Goal: Answer question/provide support: Share knowledge or assist other users

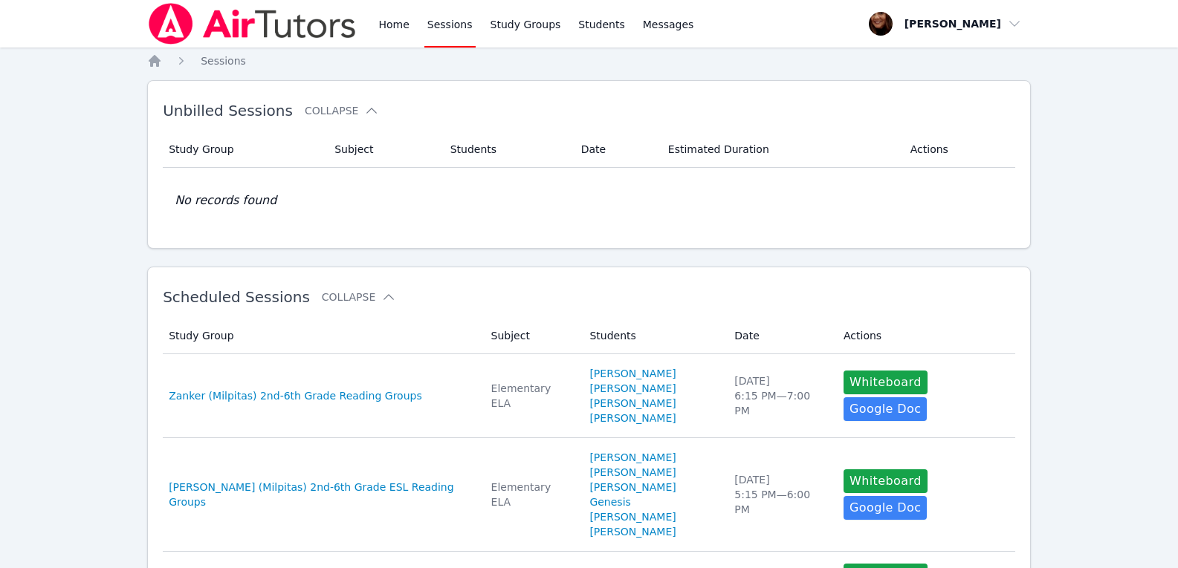
scroll to position [1178, 0]
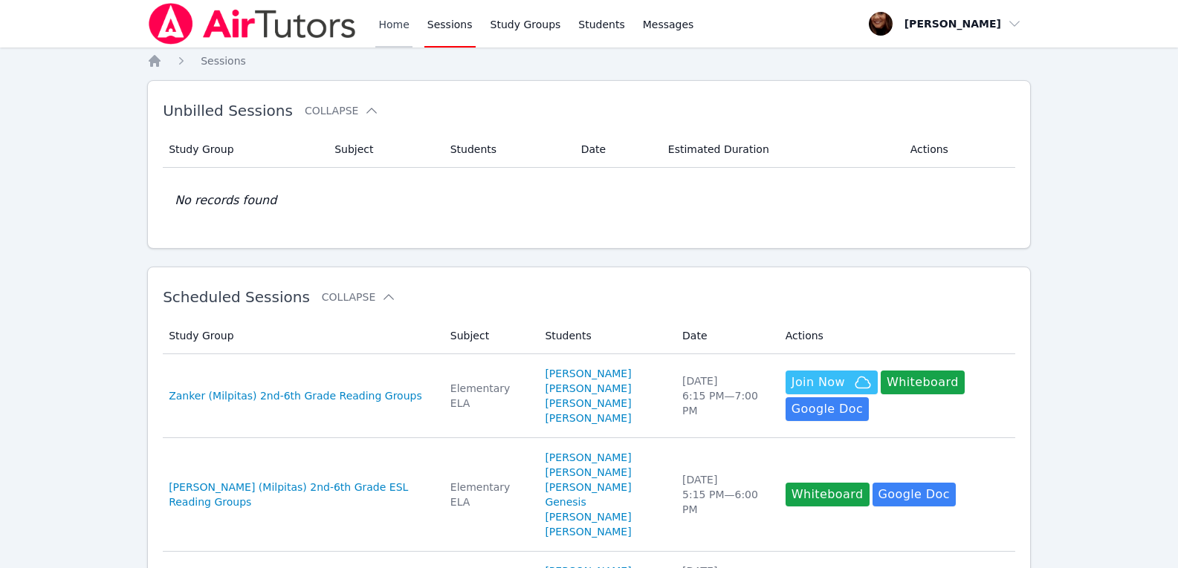
click at [394, 22] on link "Home" at bounding box center [393, 24] width 36 height 48
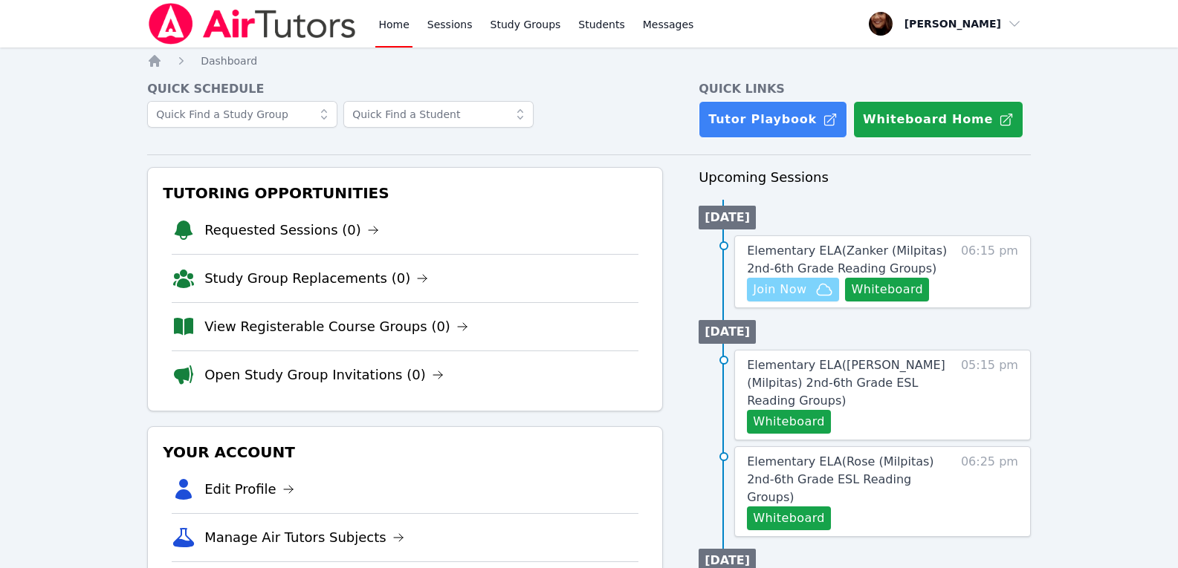
click at [805, 295] on span "Join Now" at bounding box center [779, 290] width 53 height 18
click at [808, 293] on span "Join Now" at bounding box center [793, 290] width 80 height 18
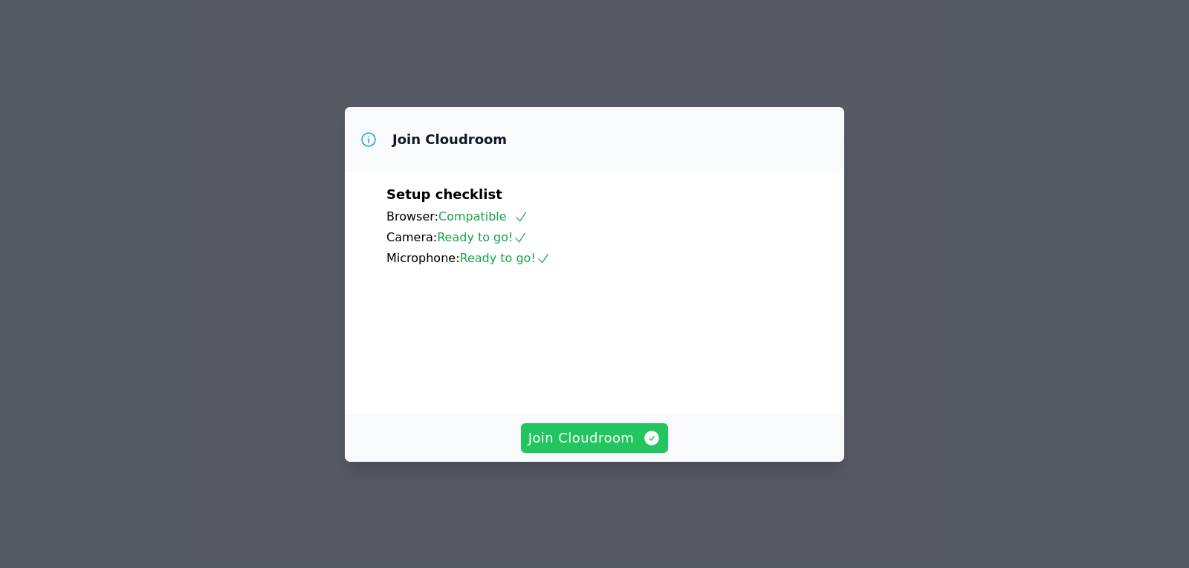
click at [574, 449] on span "Join Cloudroom" at bounding box center [594, 438] width 133 height 21
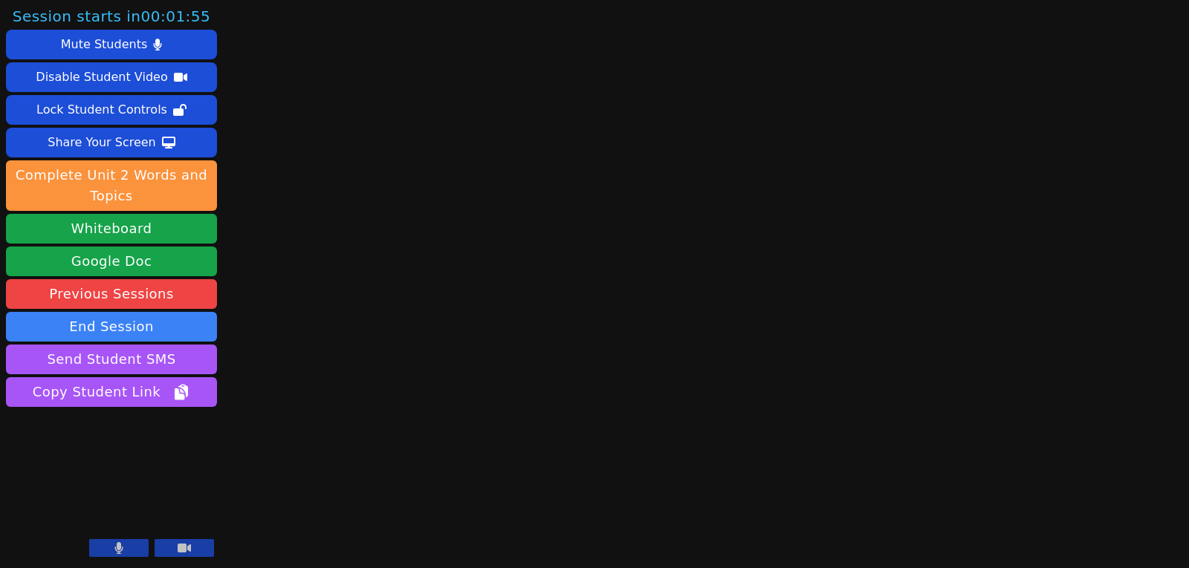
click at [123, 542] on button at bounding box center [118, 548] width 59 height 18
click at [182, 549] on icon at bounding box center [184, 548] width 13 height 9
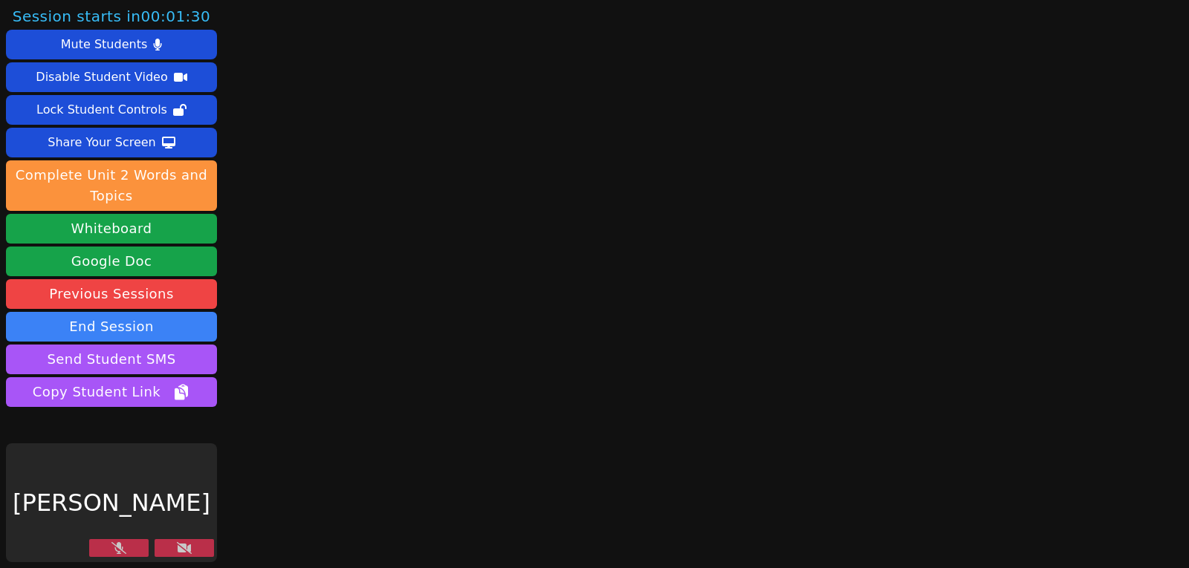
click at [182, 551] on icon at bounding box center [184, 548] width 15 height 12
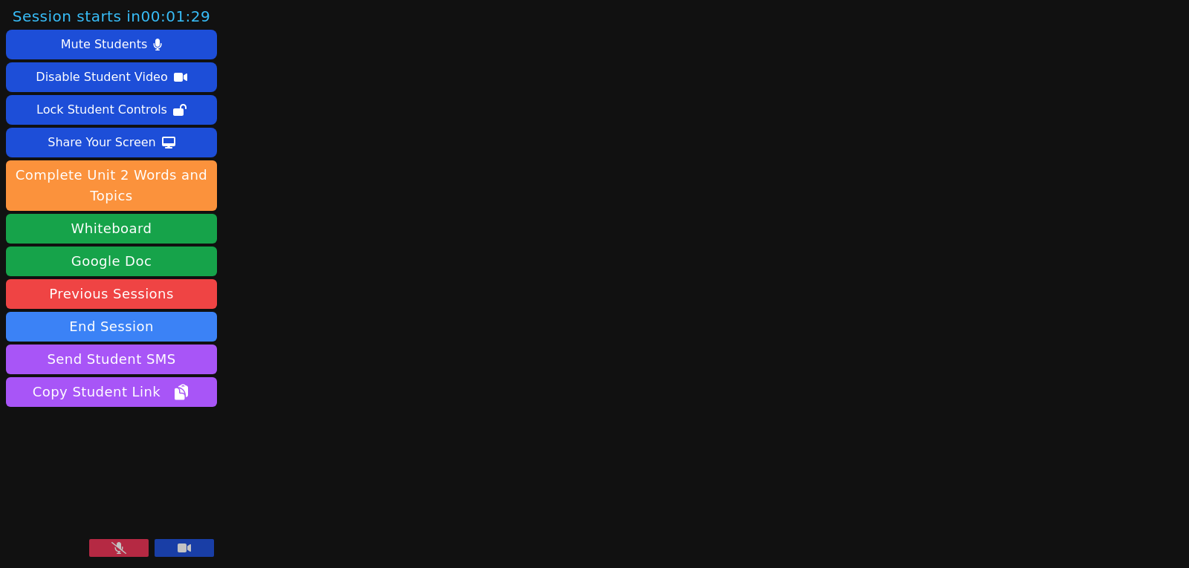
click at [117, 553] on icon at bounding box center [118, 548] width 15 height 12
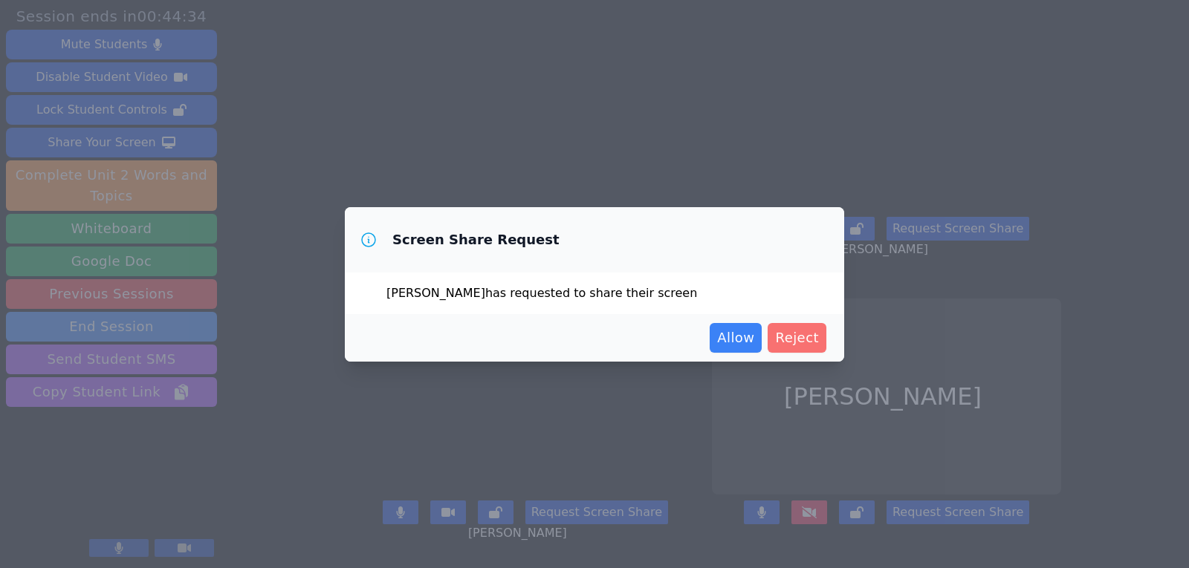
click at [798, 337] on span "Reject" at bounding box center [797, 338] width 44 height 21
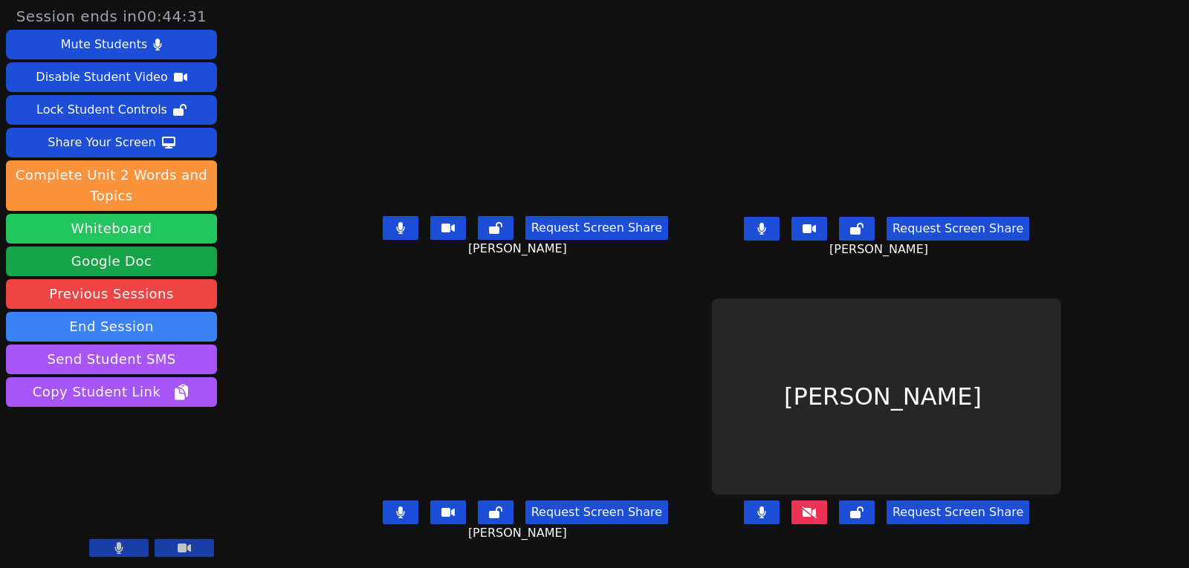
click at [101, 230] on button "Whiteboard" at bounding box center [111, 229] width 211 height 30
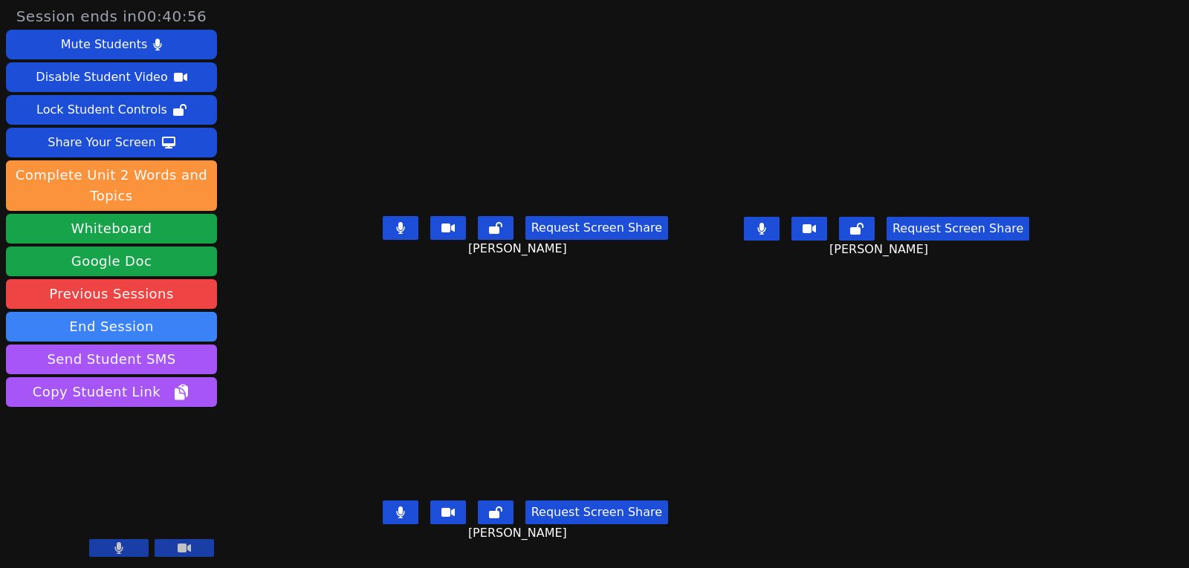
scroll to position [11, 0]
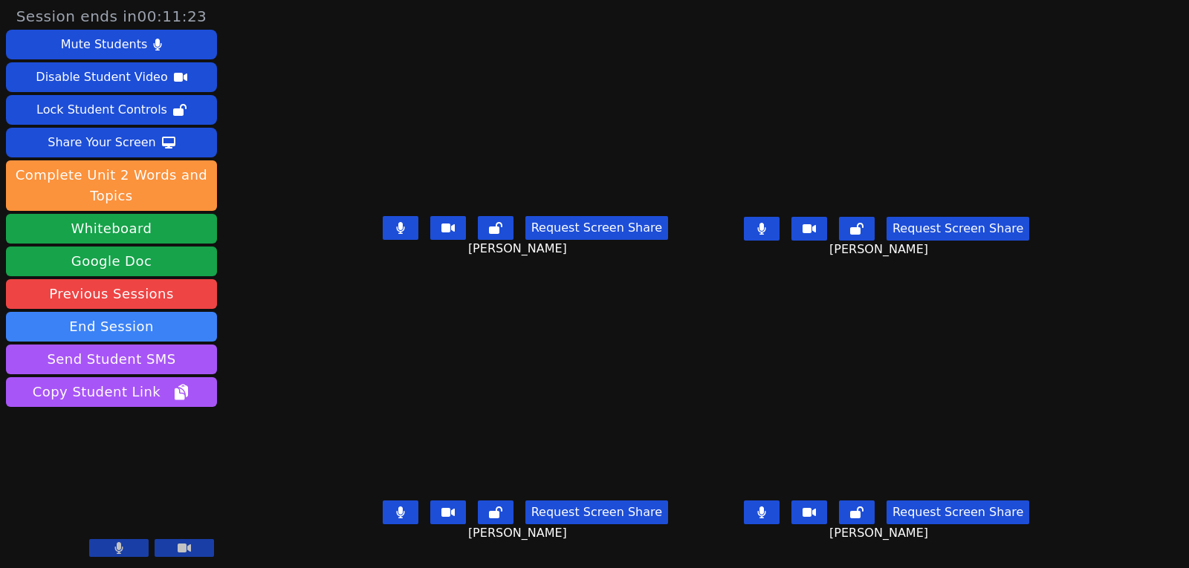
click at [396, 227] on icon at bounding box center [400, 228] width 9 height 12
click at [779, 227] on button at bounding box center [762, 229] width 36 height 24
click at [383, 518] on button at bounding box center [401, 513] width 36 height 24
click at [779, 507] on button at bounding box center [762, 513] width 36 height 24
click at [779, 229] on button at bounding box center [762, 229] width 36 height 24
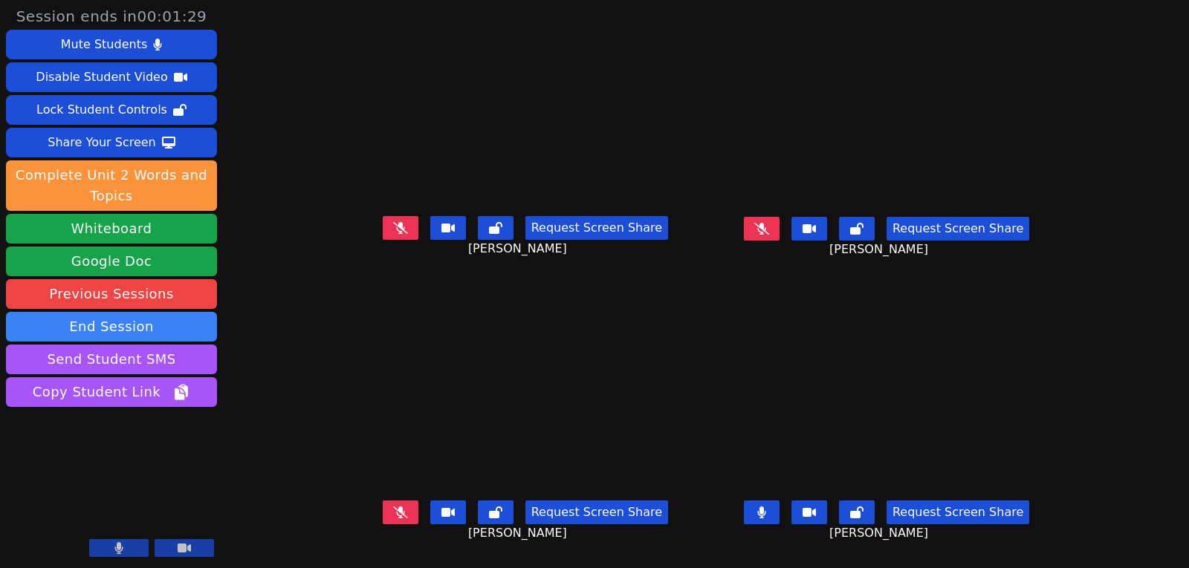
click at [779, 233] on button at bounding box center [762, 229] width 36 height 24
click at [393, 228] on icon at bounding box center [400, 228] width 15 height 12
click at [393, 222] on icon at bounding box center [400, 228] width 15 height 12
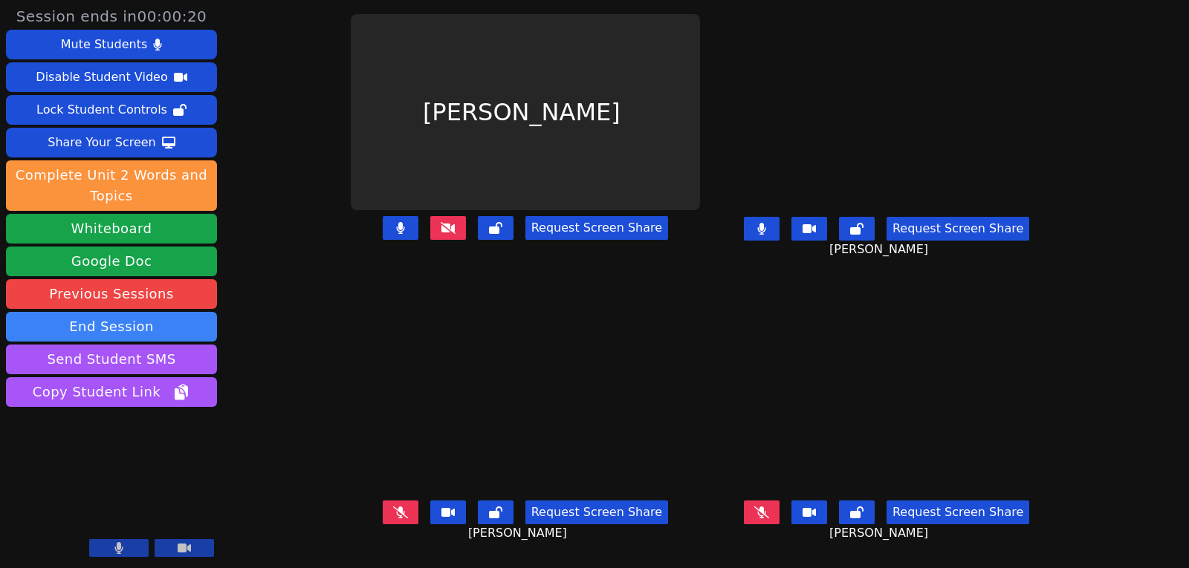
scroll to position [0, 0]
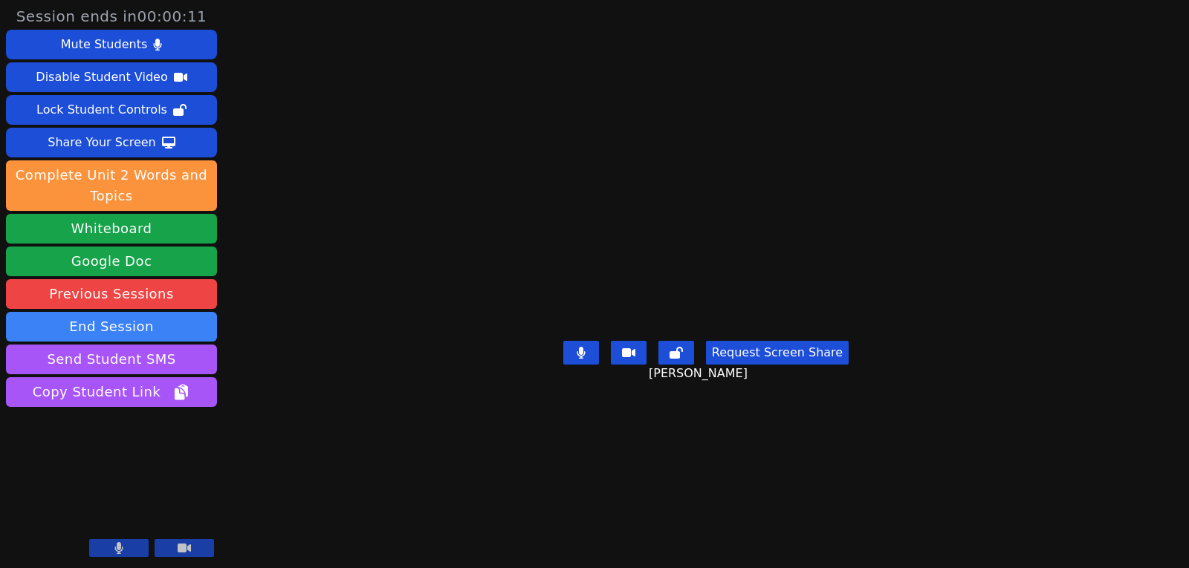
click at [185, 550] on icon at bounding box center [184, 548] width 13 height 9
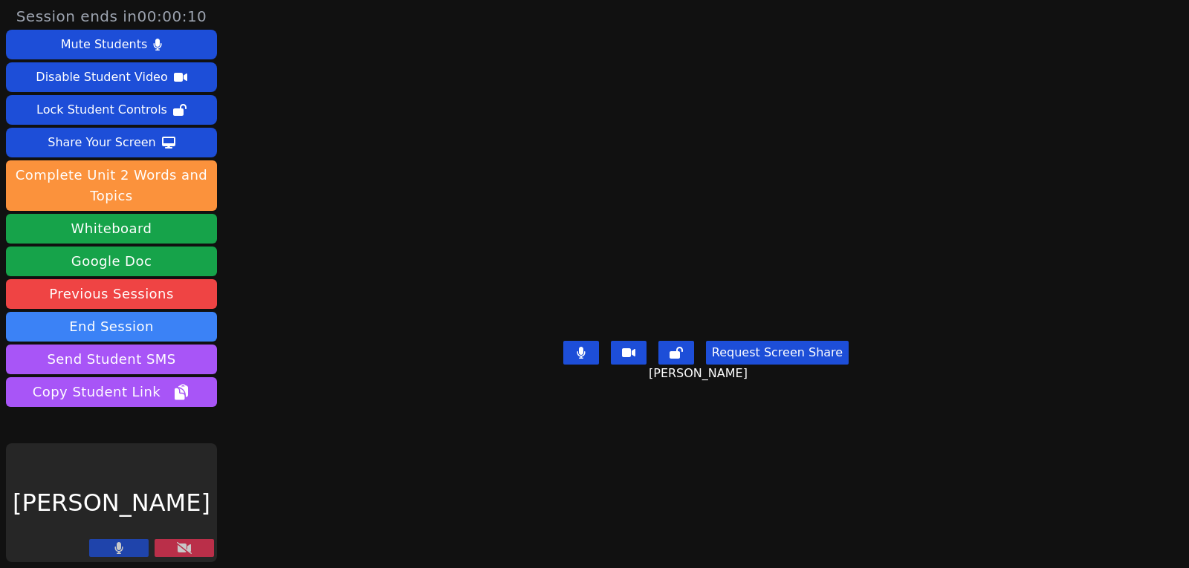
click at [131, 551] on button at bounding box center [118, 548] width 59 height 18
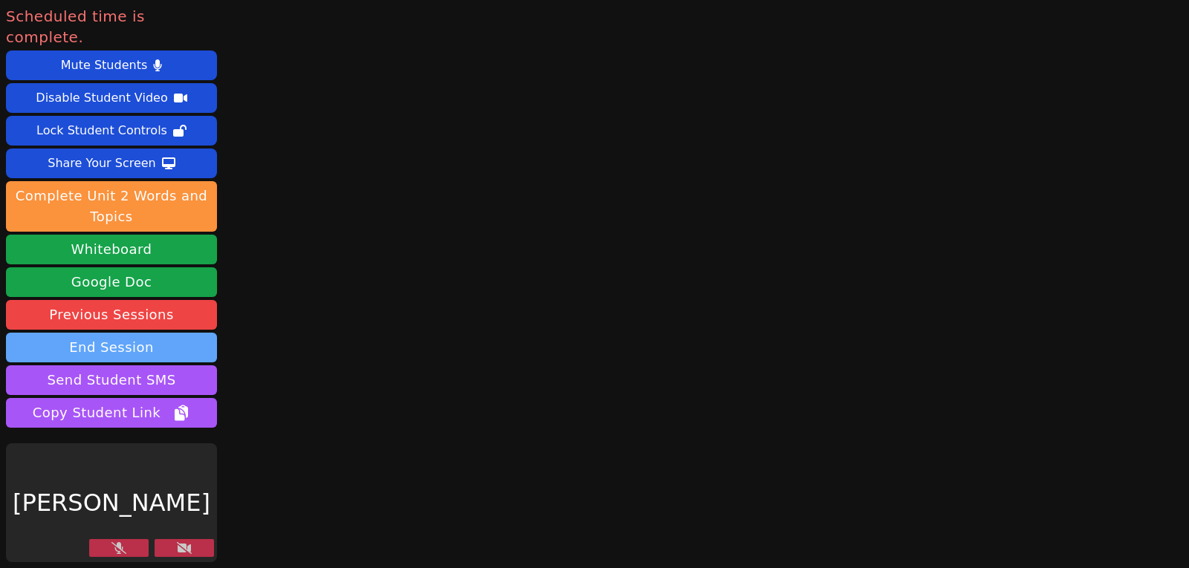
click at [108, 333] on button "End Session" at bounding box center [111, 348] width 211 height 30
